Goal: Task Accomplishment & Management: Use online tool/utility

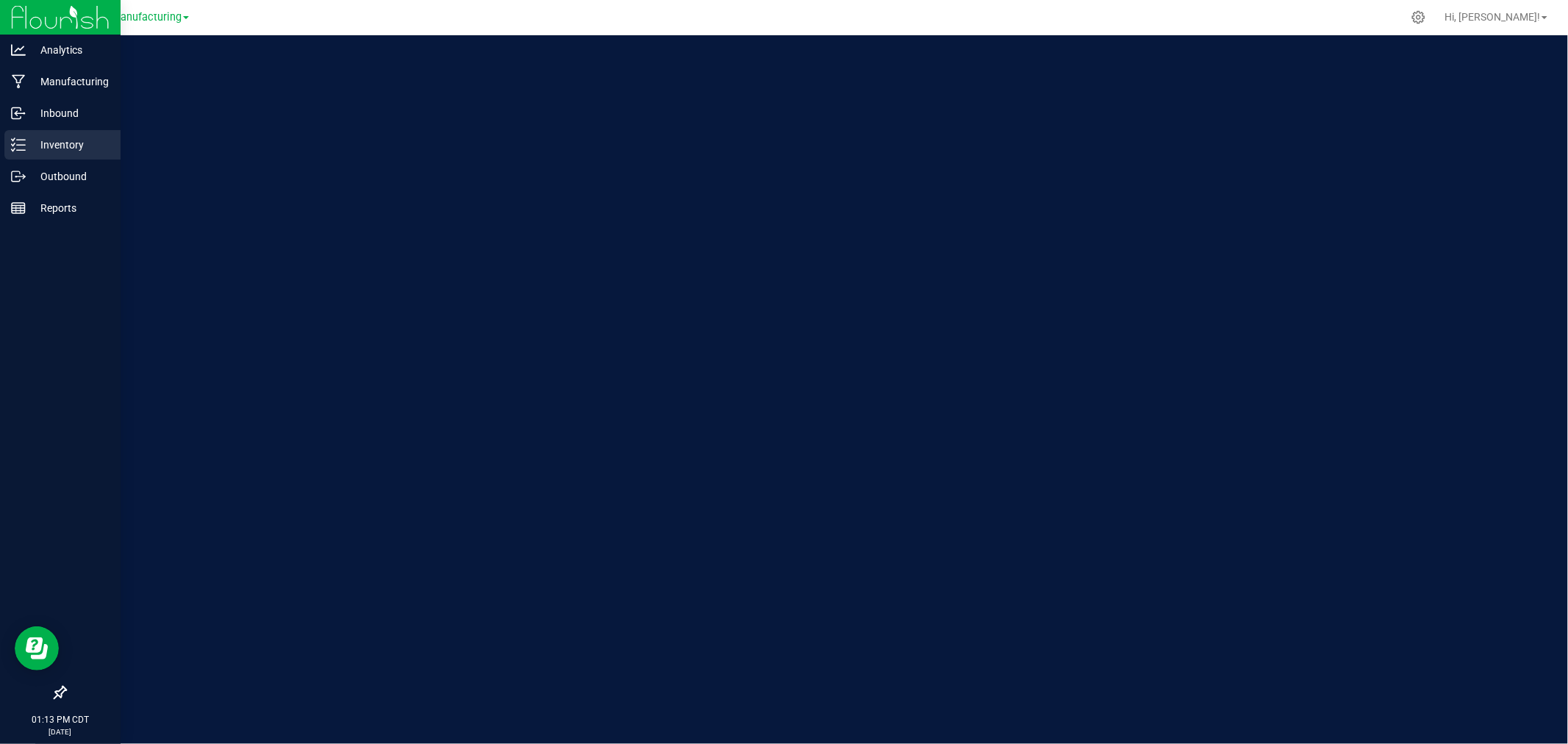
click at [54, 143] on p "Inventory" at bounding box center [70, 145] width 89 height 18
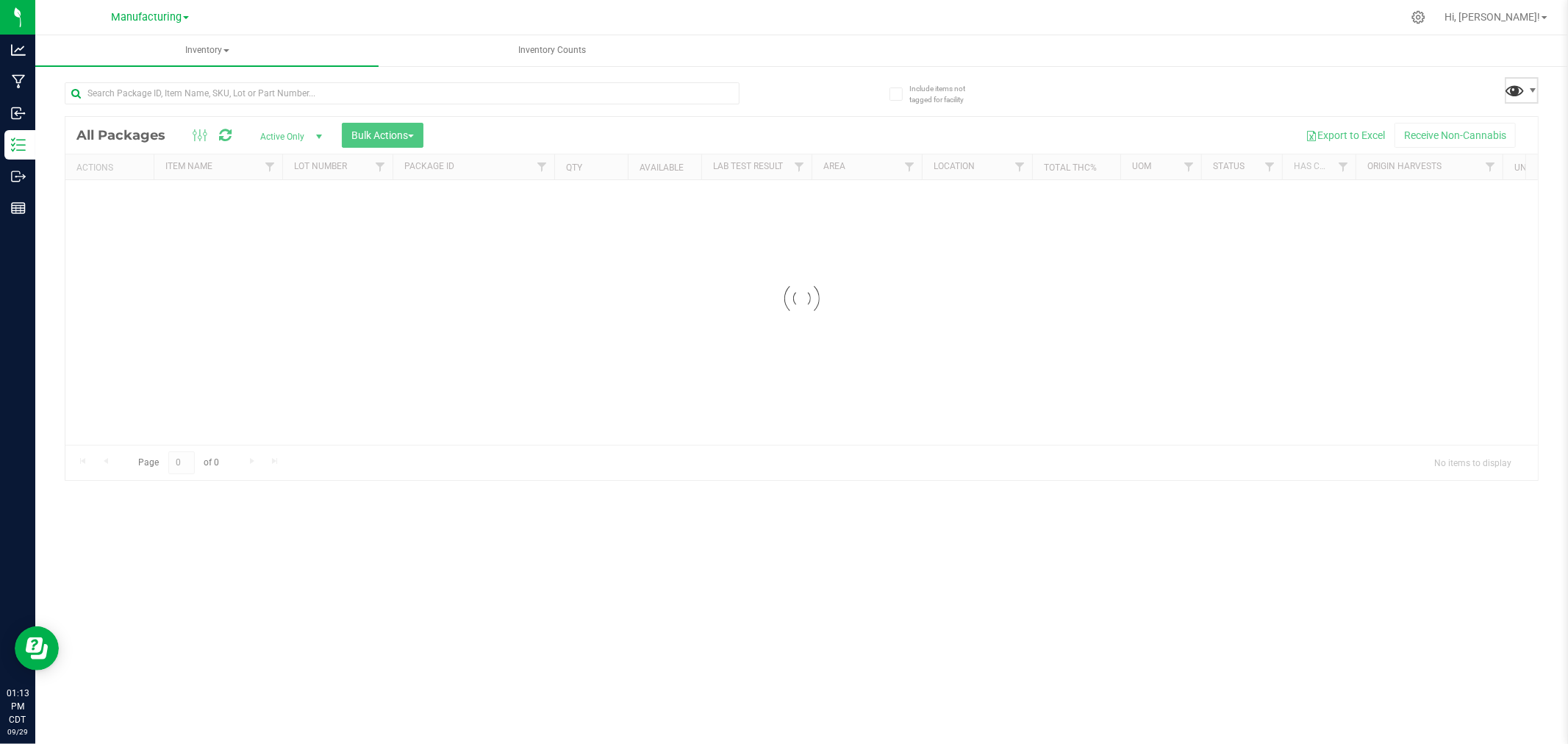
click at [1519, 90] on span at bounding box center [1515, 89] width 21 height 21
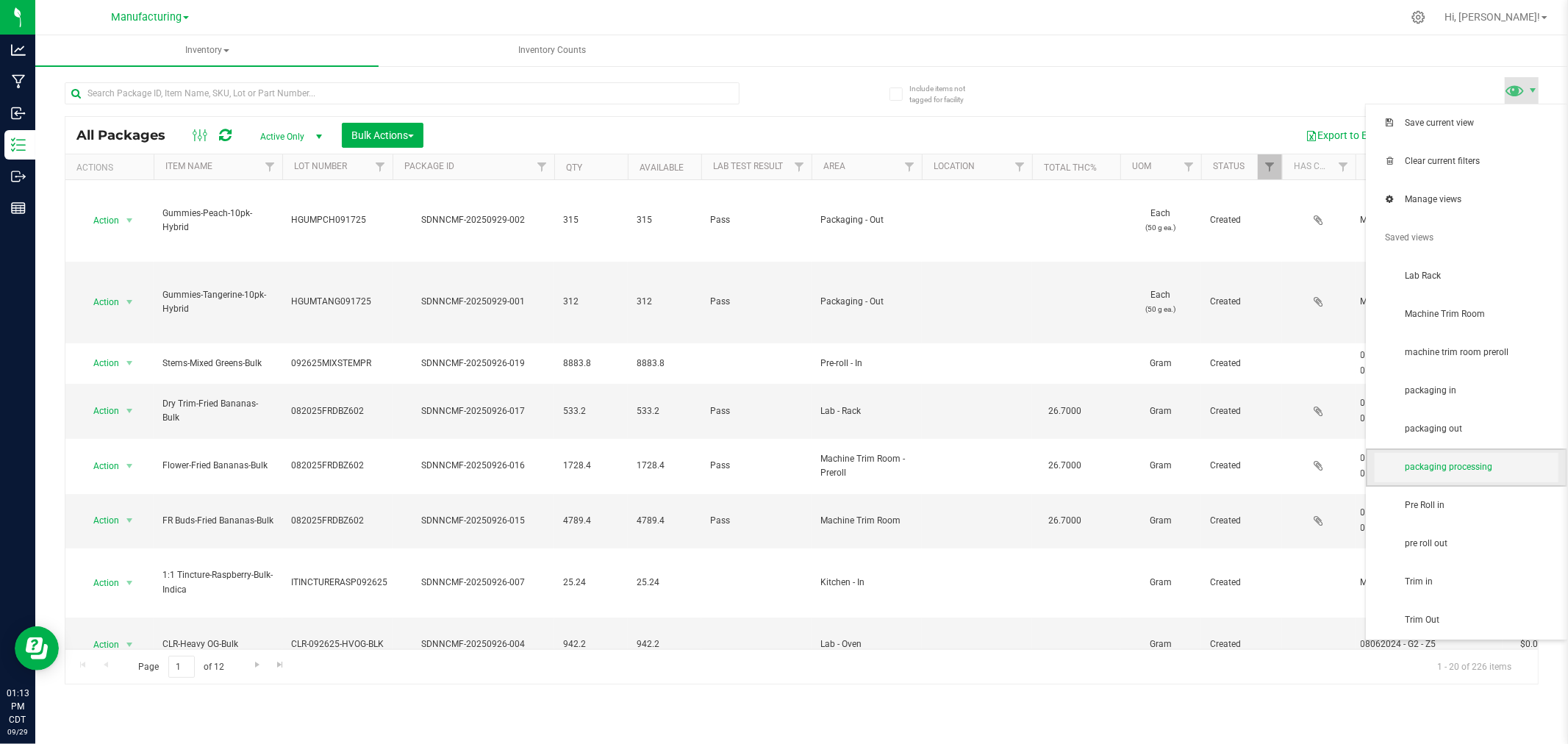
click at [1496, 466] on span "packaging processing" at bounding box center [1481, 466] width 153 height 13
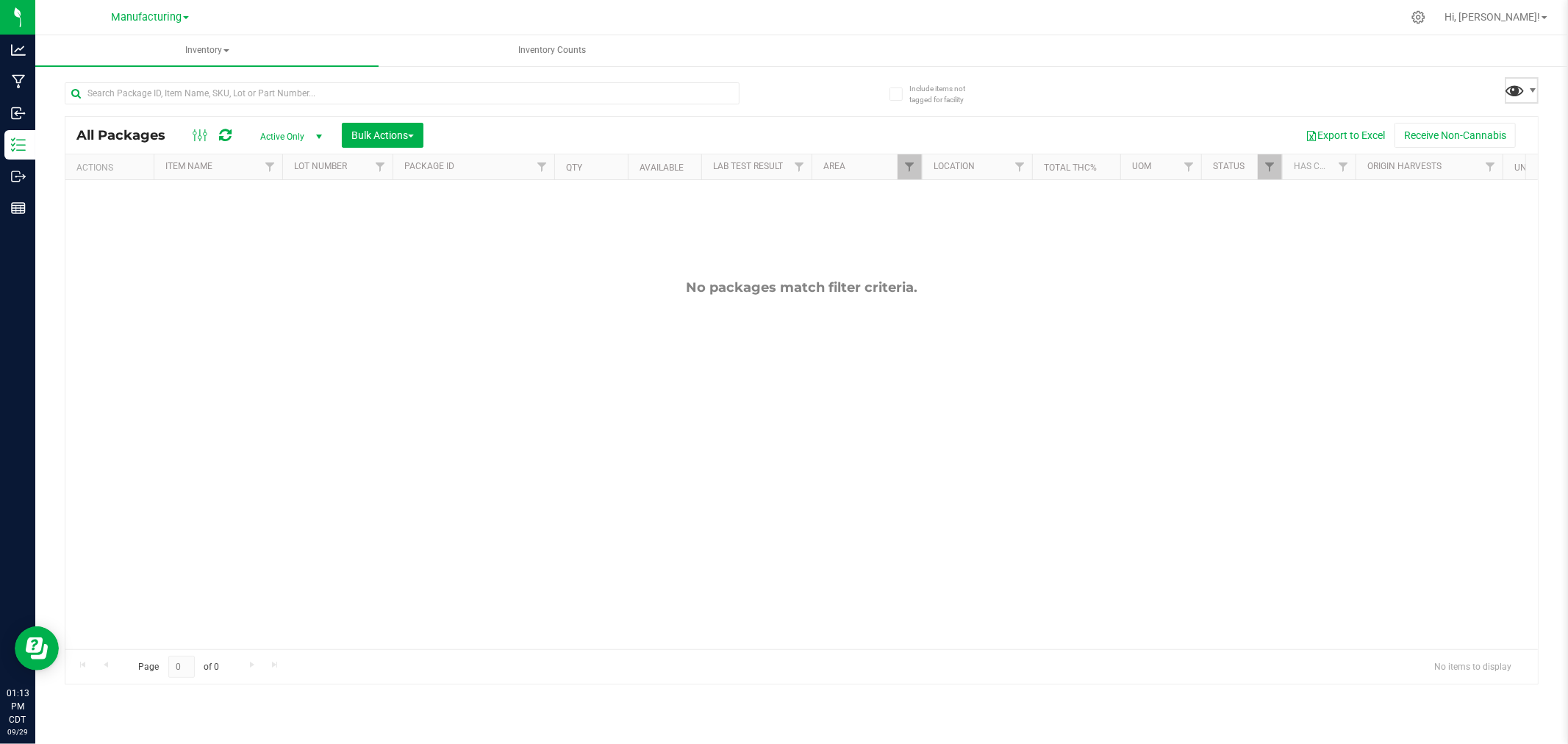
click at [1516, 89] on span at bounding box center [1515, 89] width 21 height 21
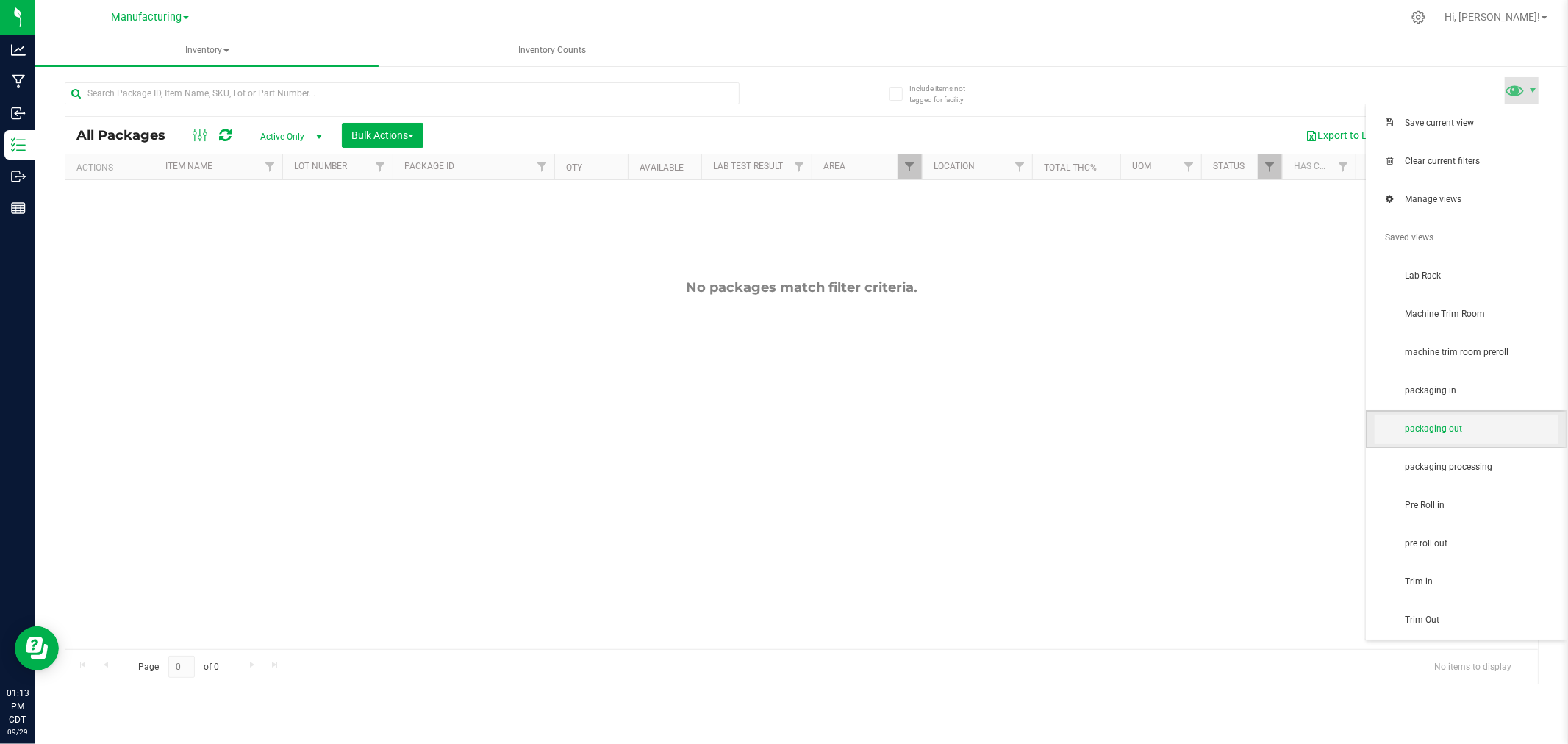
click at [1482, 432] on span "packaging out" at bounding box center [1481, 429] width 153 height 13
